Goal: Information Seeking & Learning: Learn about a topic

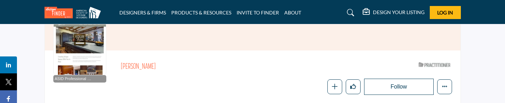
scroll to position [65, 0]
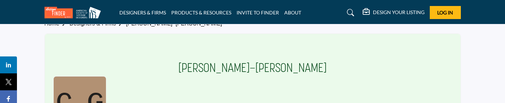
scroll to position [35, 0]
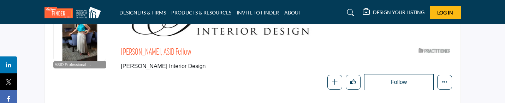
scroll to position [79, 0]
